Goal: Navigation & Orientation: Find specific page/section

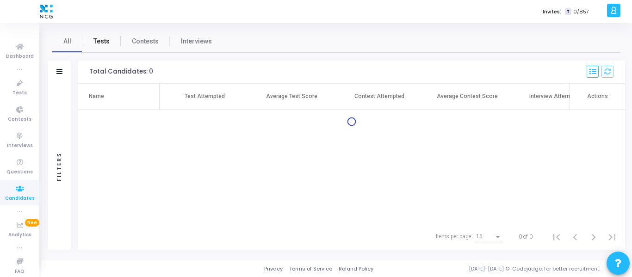
click at [104, 41] on span "Tests" at bounding box center [101, 42] width 16 height 10
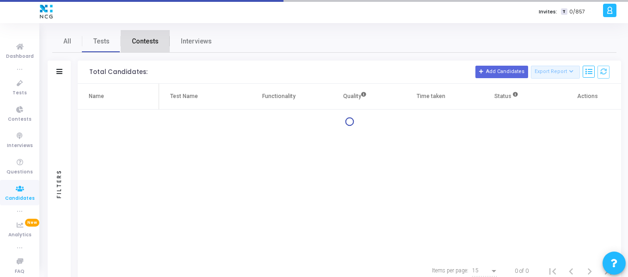
click at [159, 40] on link "Contests" at bounding box center [145, 41] width 49 height 22
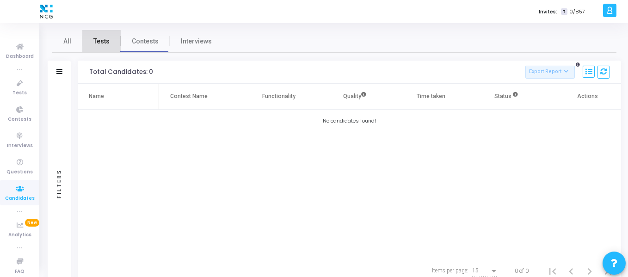
click at [97, 44] on span "Tests" at bounding box center [101, 42] width 16 height 10
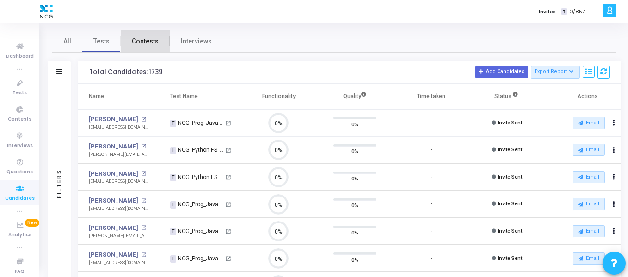
click at [148, 40] on span "Contests" at bounding box center [145, 42] width 27 height 10
